Goal: Task Accomplishment & Management: Complete application form

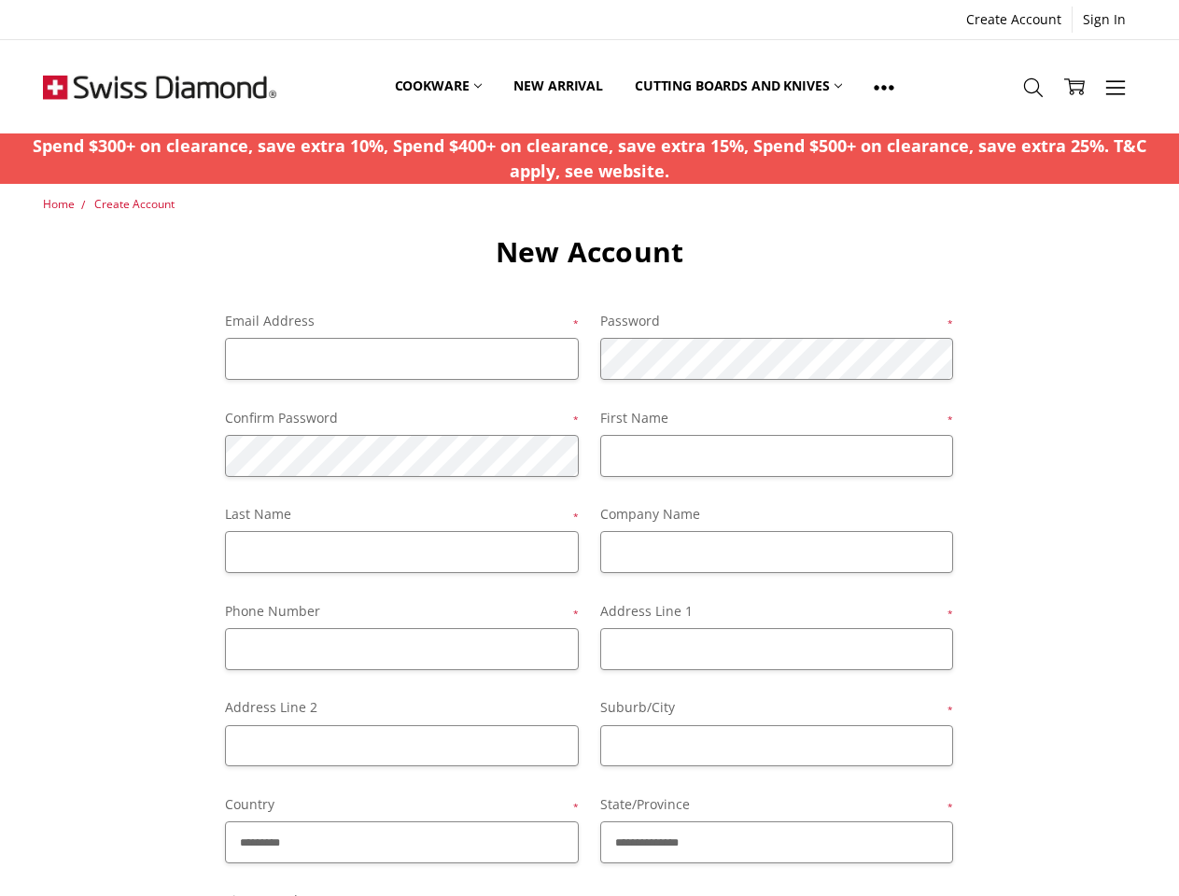
click at [589, 448] on div "First Name *" at bounding box center [776, 442] width 374 height 69
click at [1104, 20] on link "Sign In" at bounding box center [1103, 20] width 63 height 26
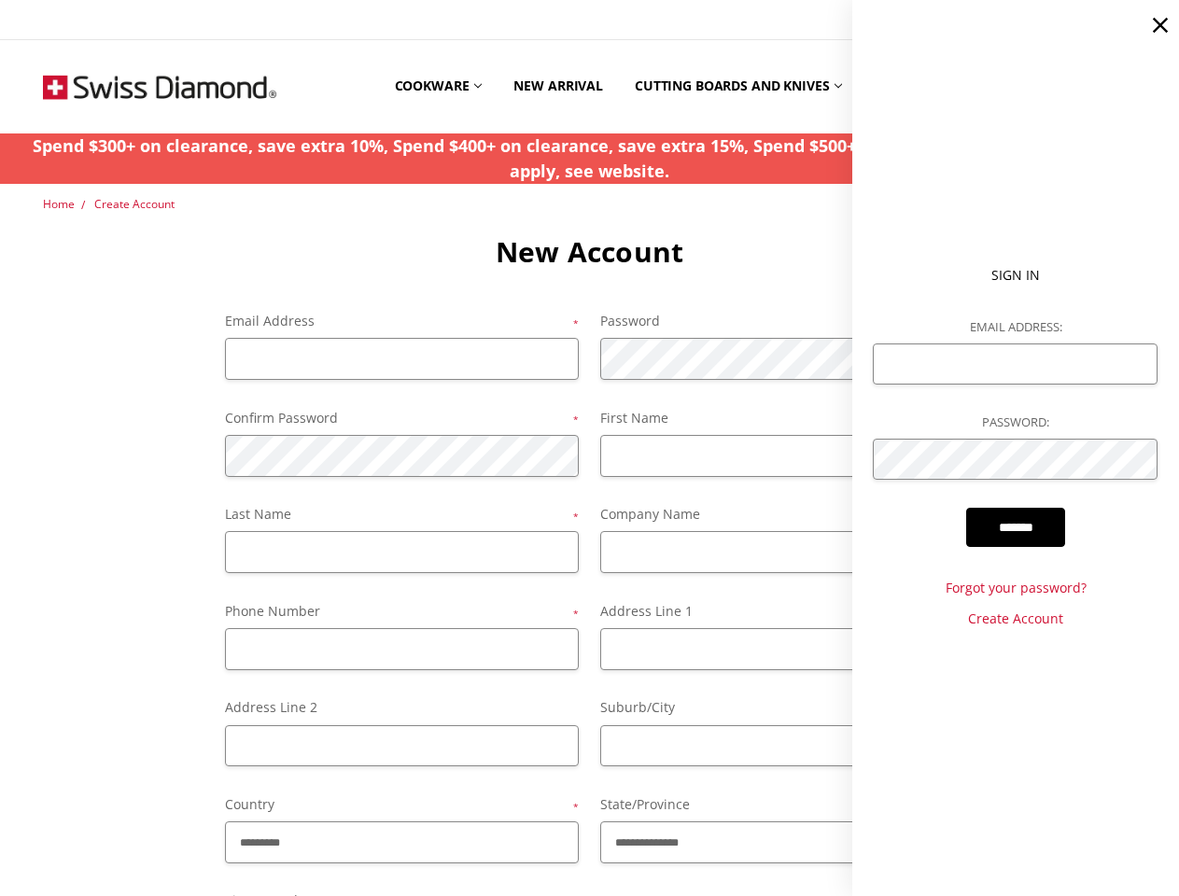
click at [1033, 86] on ul "Sign In Email Address: Password: ******* Forgot your password? Create Account" at bounding box center [1015, 448] width 327 height 896
click at [1115, 86] on ul "Sign In Email Address: Password: ******* Forgot your password? Create Account" at bounding box center [1015, 448] width 327 height 896
